Goal: Navigation & Orientation: Find specific page/section

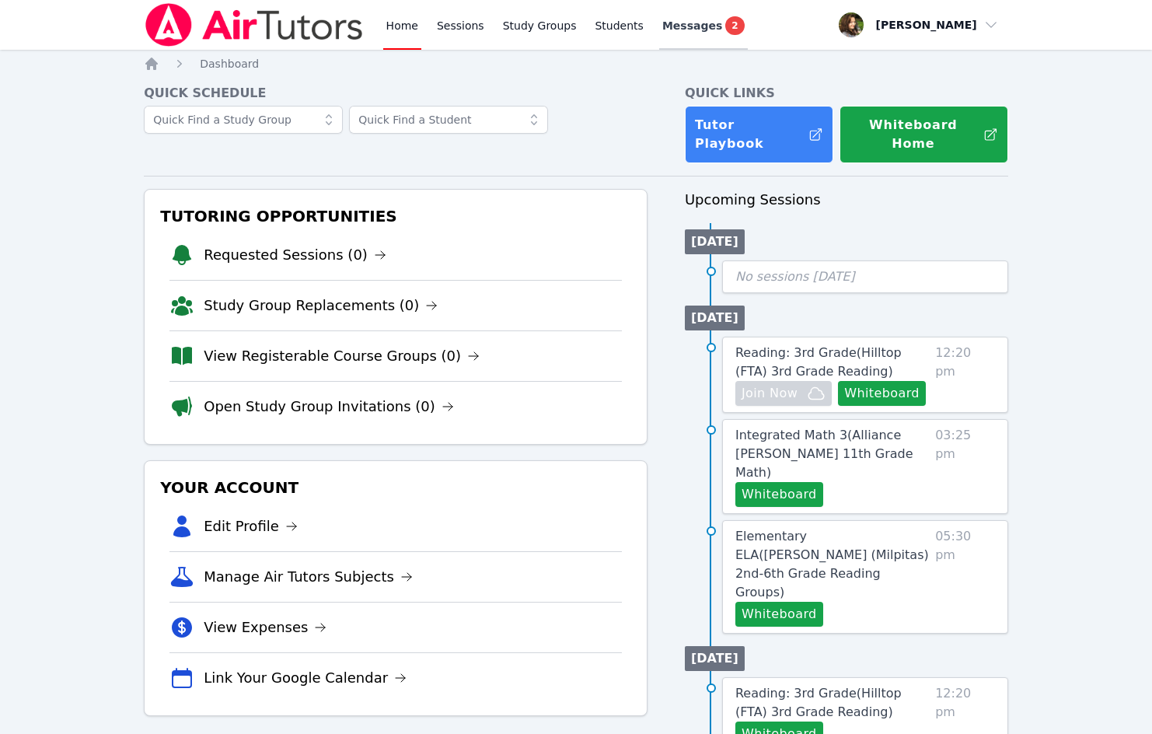
click at [682, 21] on span "Messages" at bounding box center [692, 26] width 60 height 16
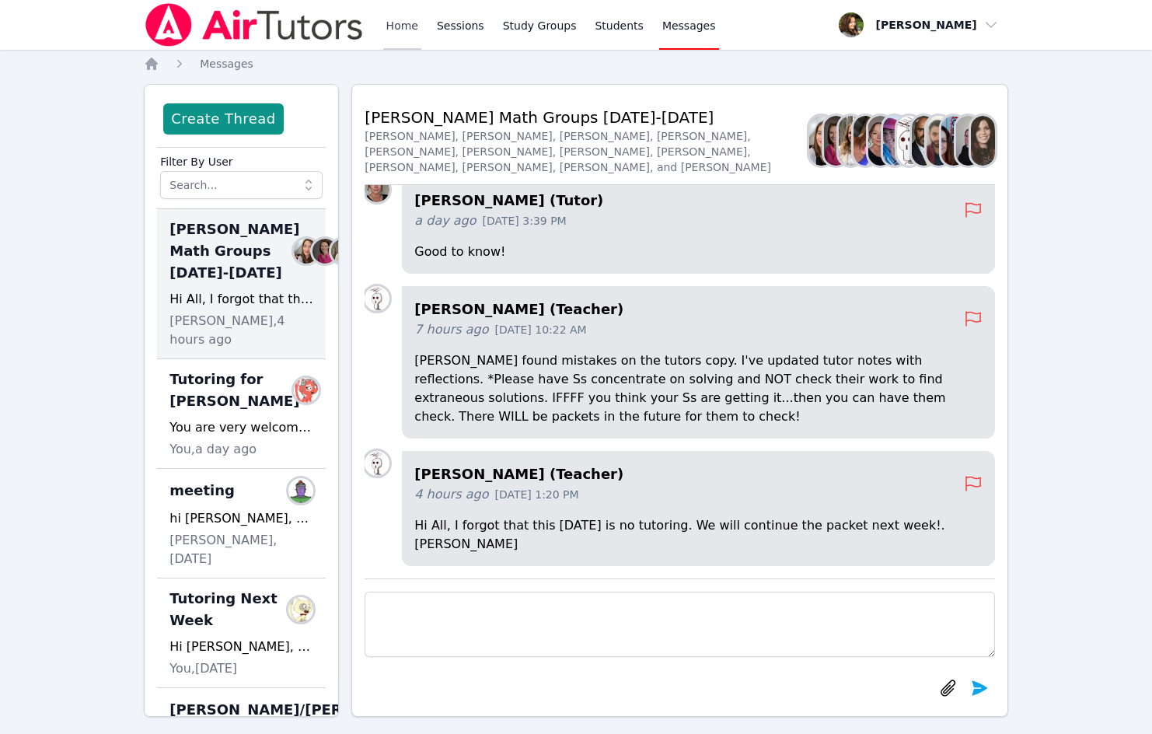
click at [400, 24] on link "Home" at bounding box center [402, 25] width 38 height 50
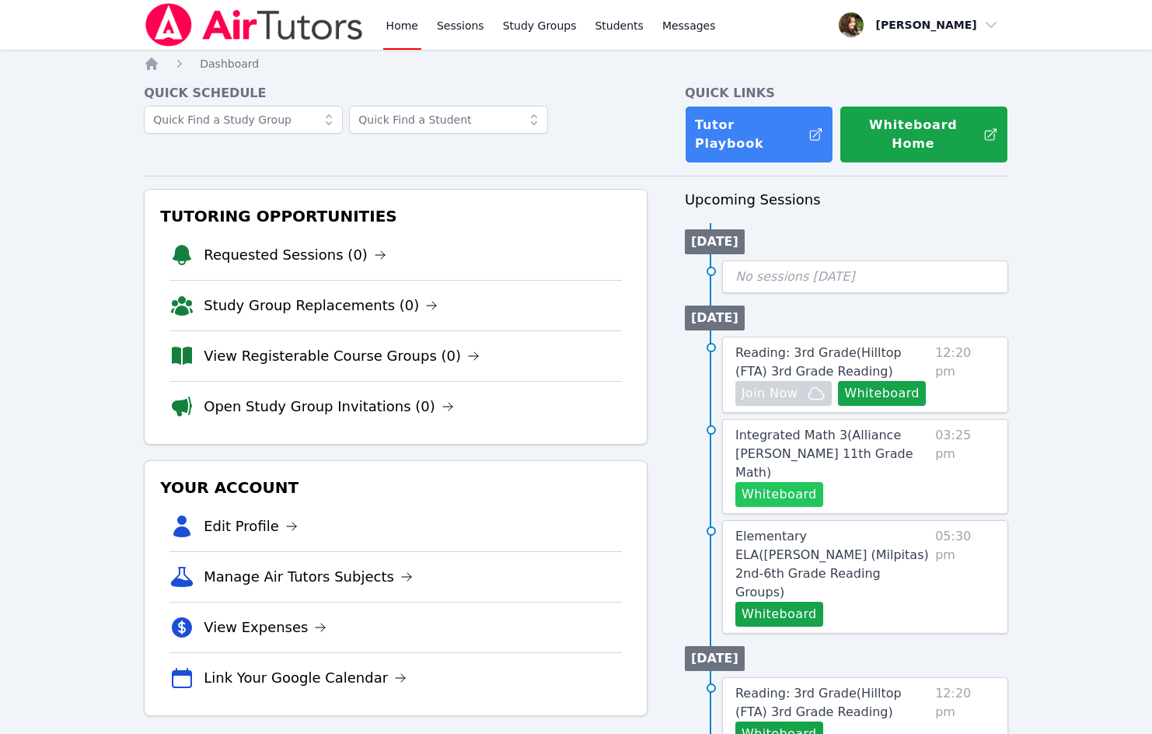
click at [797, 482] on button "Whiteboard" at bounding box center [779, 494] width 88 height 25
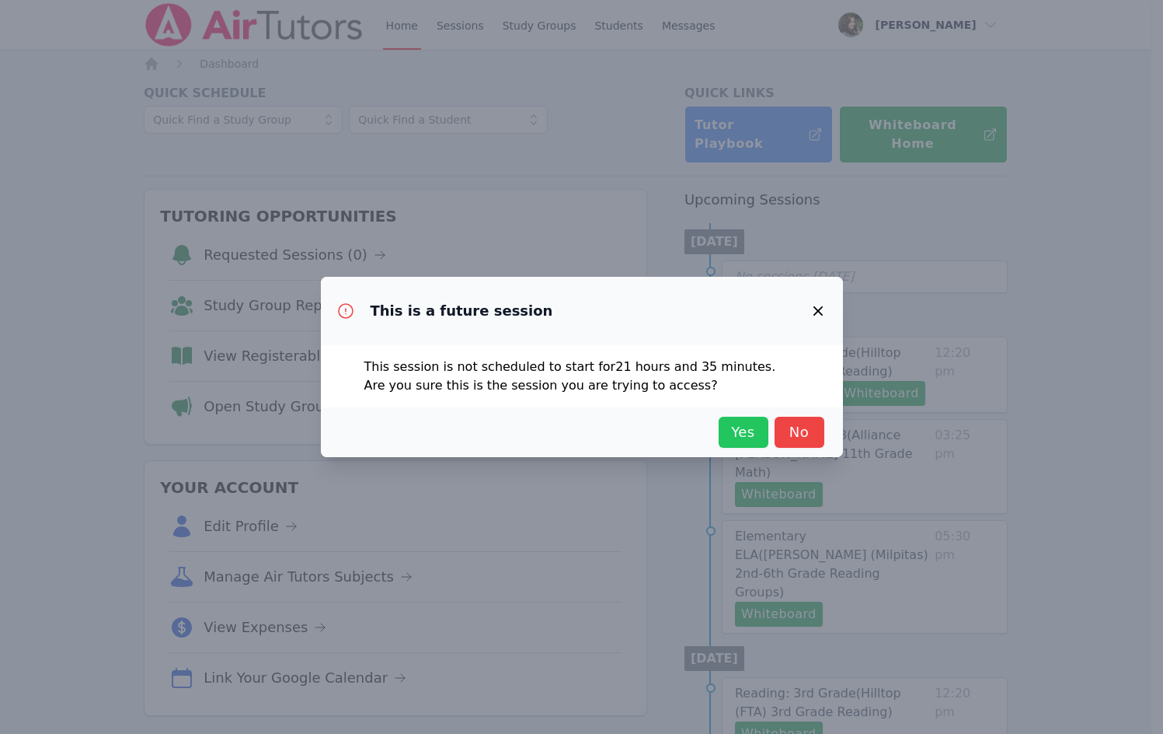
click at [758, 435] on span "Yes" at bounding box center [744, 432] width 34 height 22
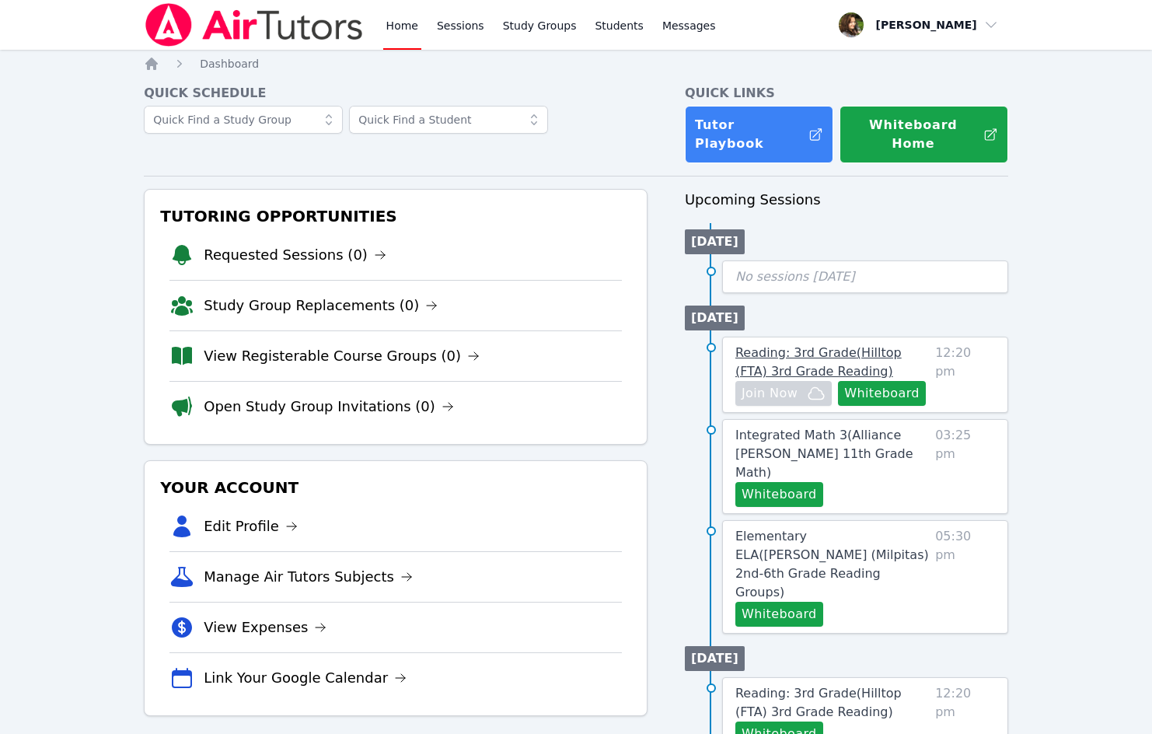
click at [853, 345] on span "Reading: 3rd Grade ( Hilltop (FTA) 3rd Grade Reading )" at bounding box center [818, 361] width 166 height 33
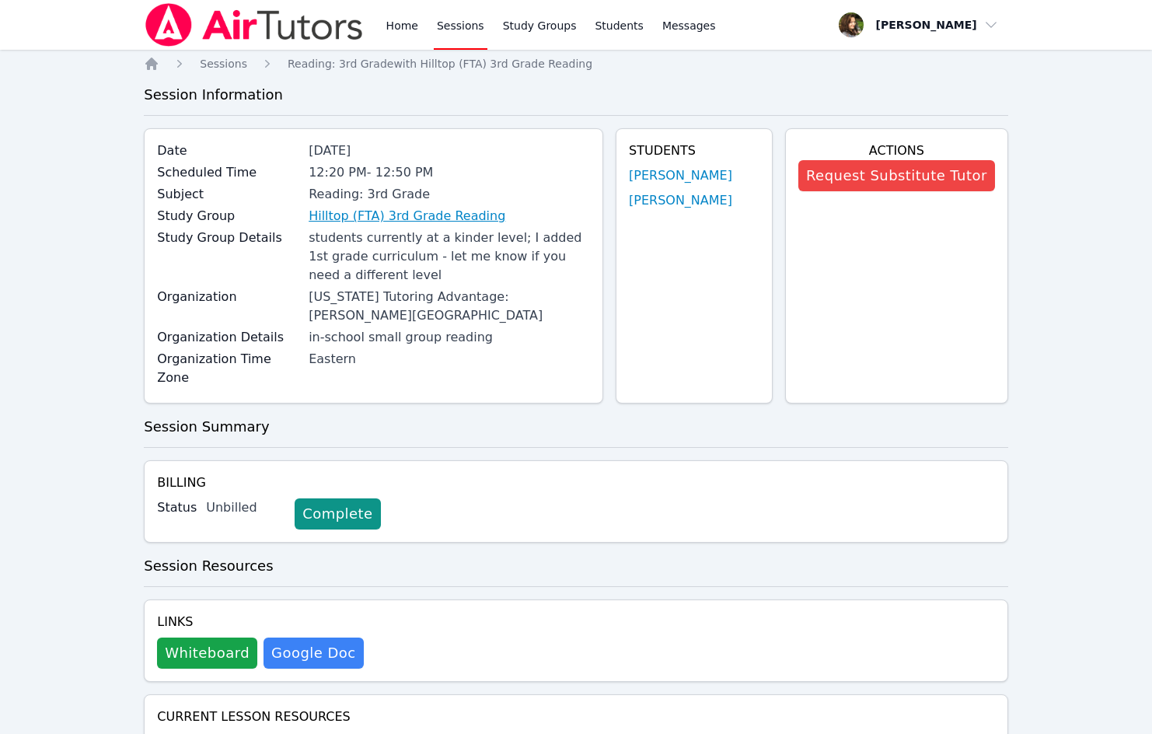
click at [377, 222] on link "Hilltop (FTA) 3rd Grade Reading" at bounding box center [407, 216] width 197 height 19
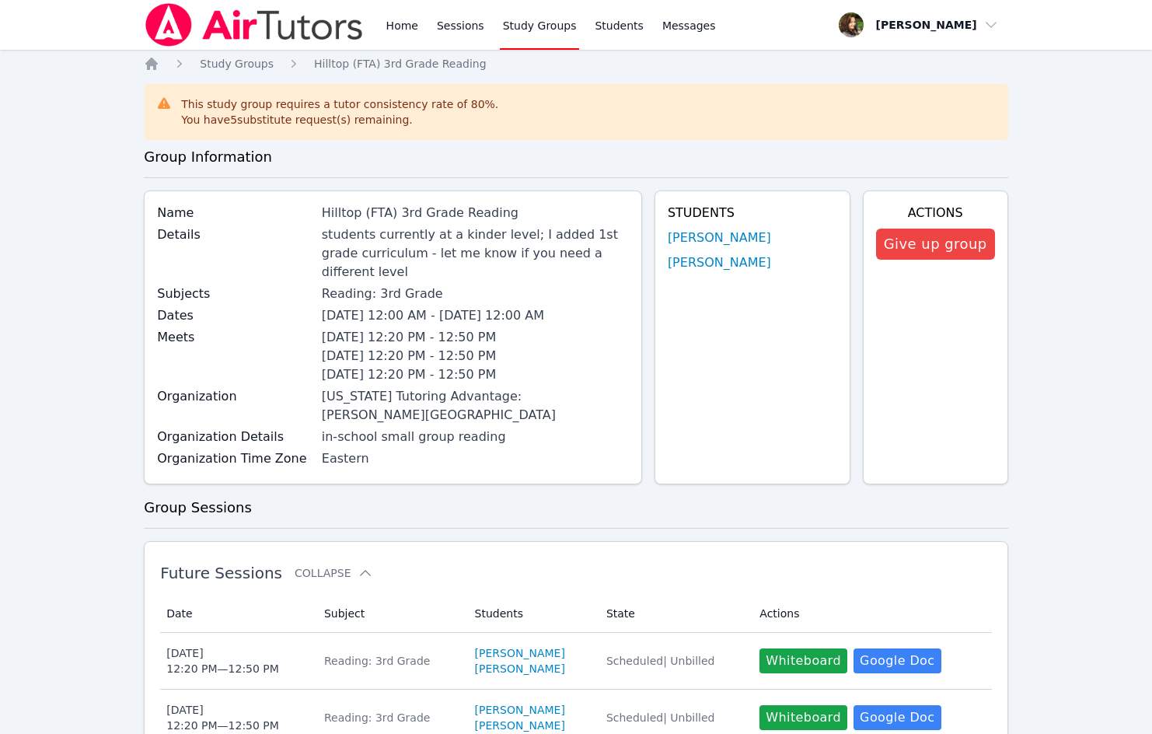
click at [225, 21] on img at bounding box center [254, 25] width 220 height 44
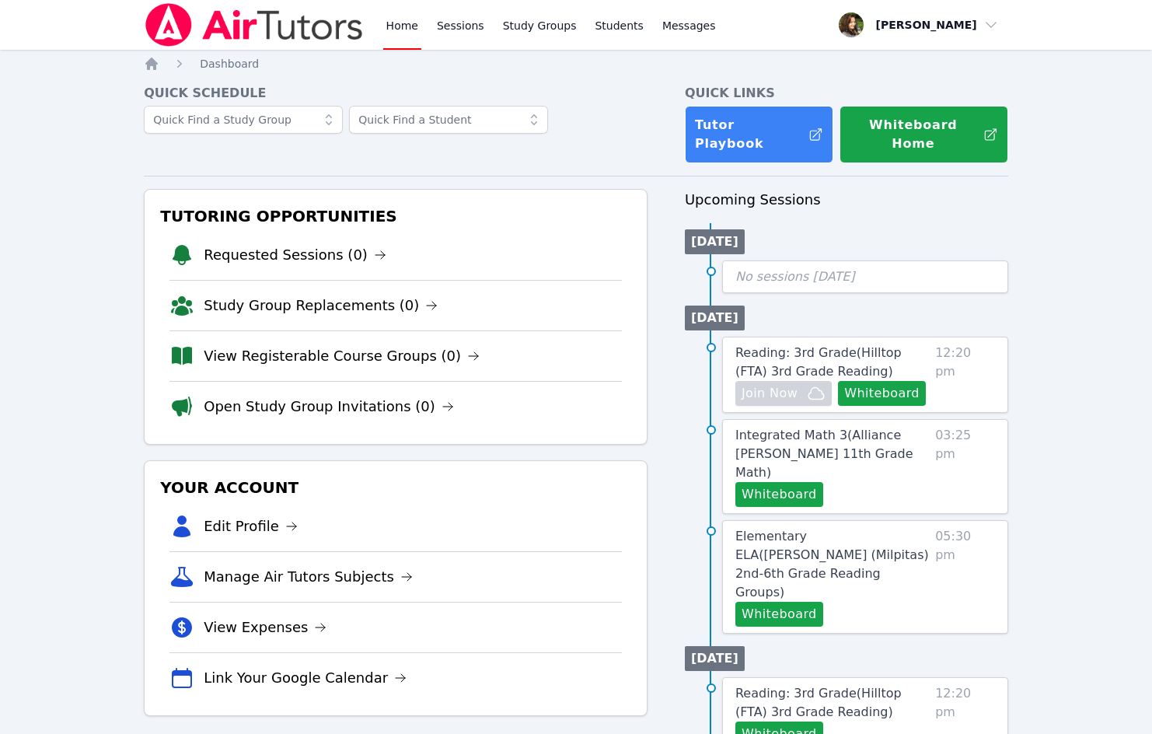
drag, startPoint x: 76, startPoint y: 122, endPoint x: 145, endPoint y: 8, distance: 133.2
click at [76, 122] on div "Home Sessions Study Groups Students Messages Open user menu Diana Carle Open ma…" at bounding box center [576, 726] width 1152 height 1453
click at [767, 129] on link "Tutor Playbook" at bounding box center [759, 135] width 148 height 58
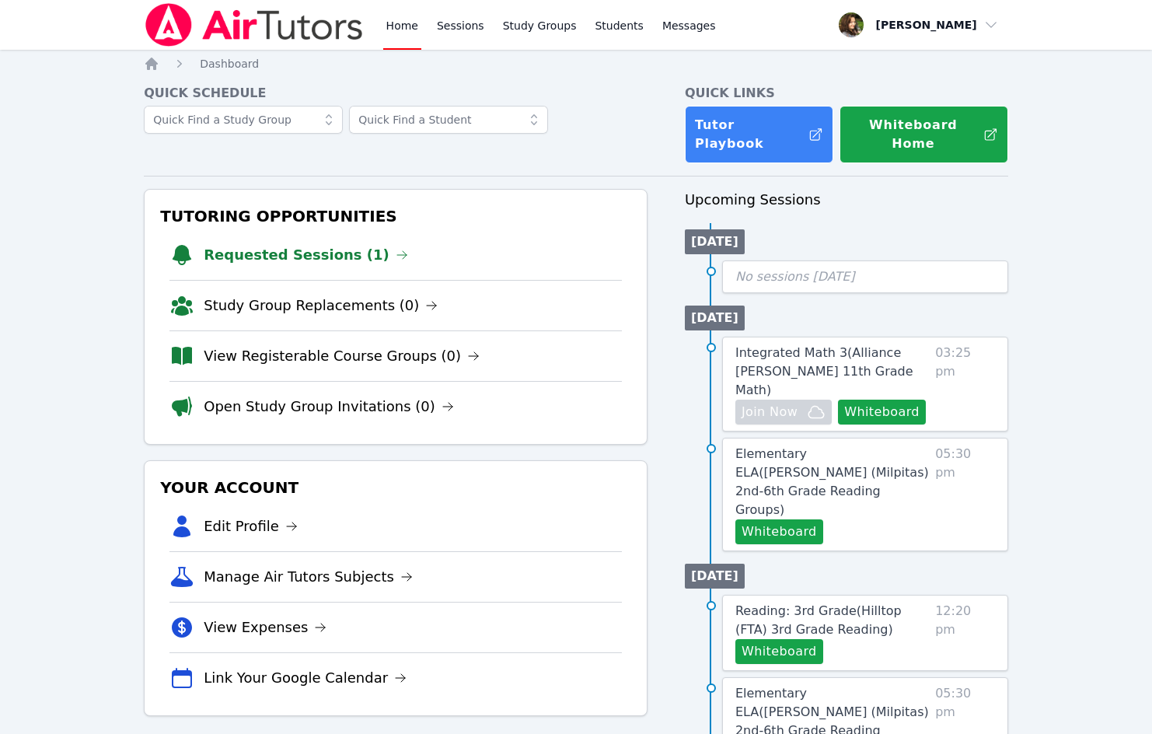
click at [263, 18] on img at bounding box center [254, 25] width 220 height 44
